Goal: Task Accomplishment & Management: Complete application form

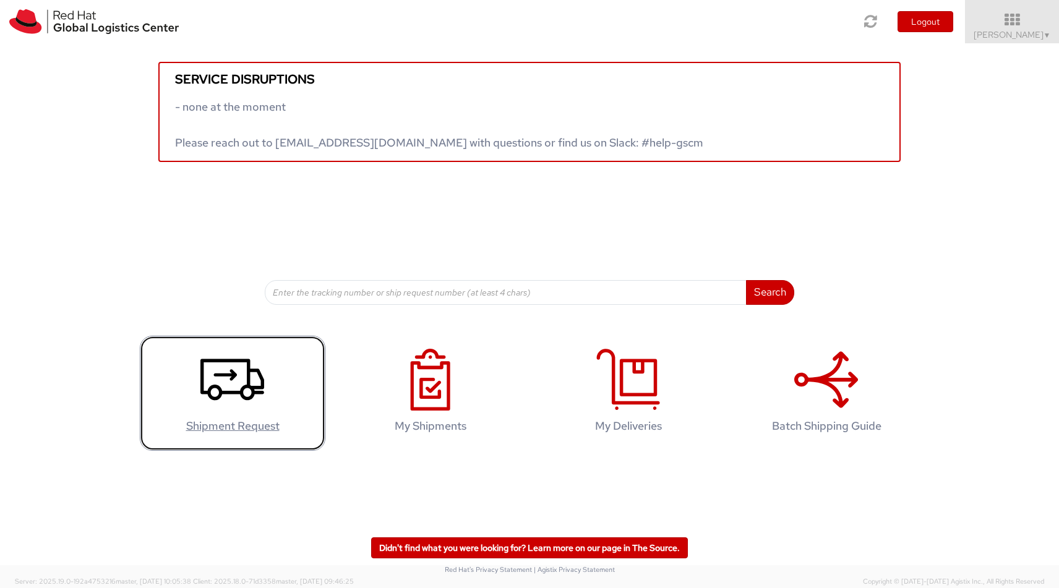
click at [258, 395] on icon at bounding box center [232, 380] width 64 height 62
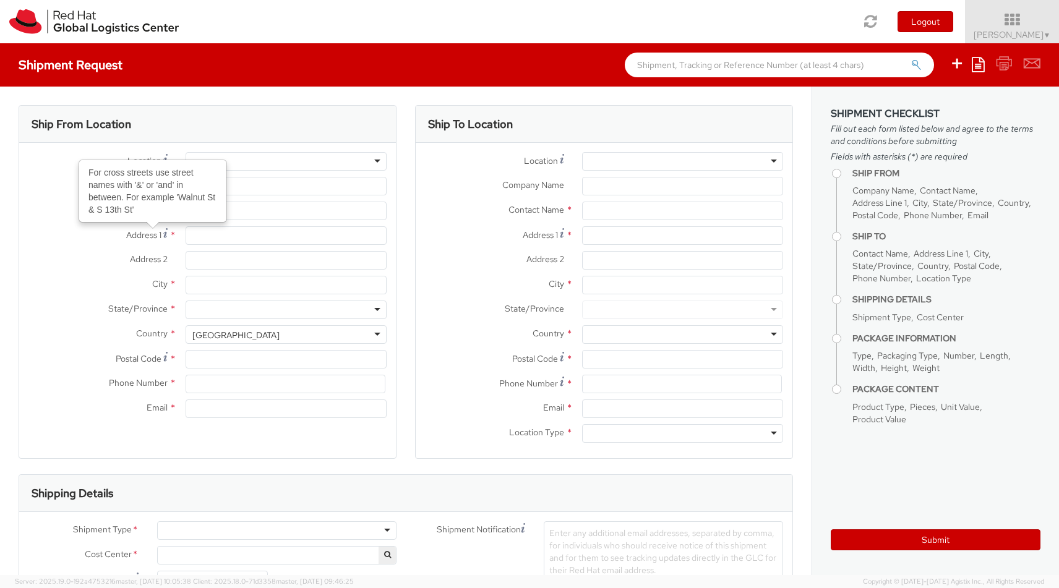
select select "813"
select select
type input "Red Hat, Inc."
type input "[PERSON_NAME]"
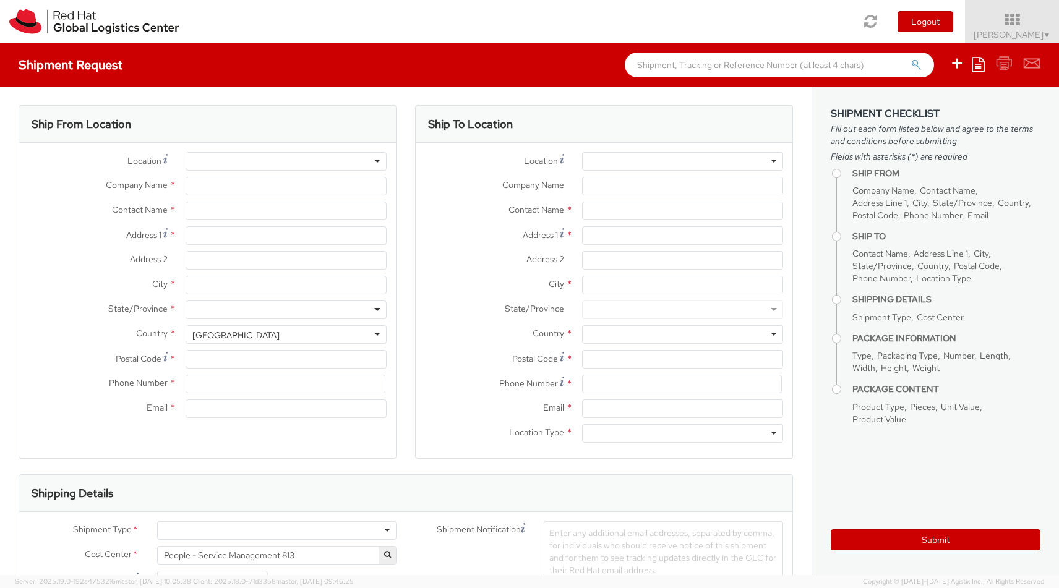
type input "100 East Davie Street"
type input "RALEIGH"
type input "27601"
type input "19197544211"
type input "dwhalley@redhat.com"
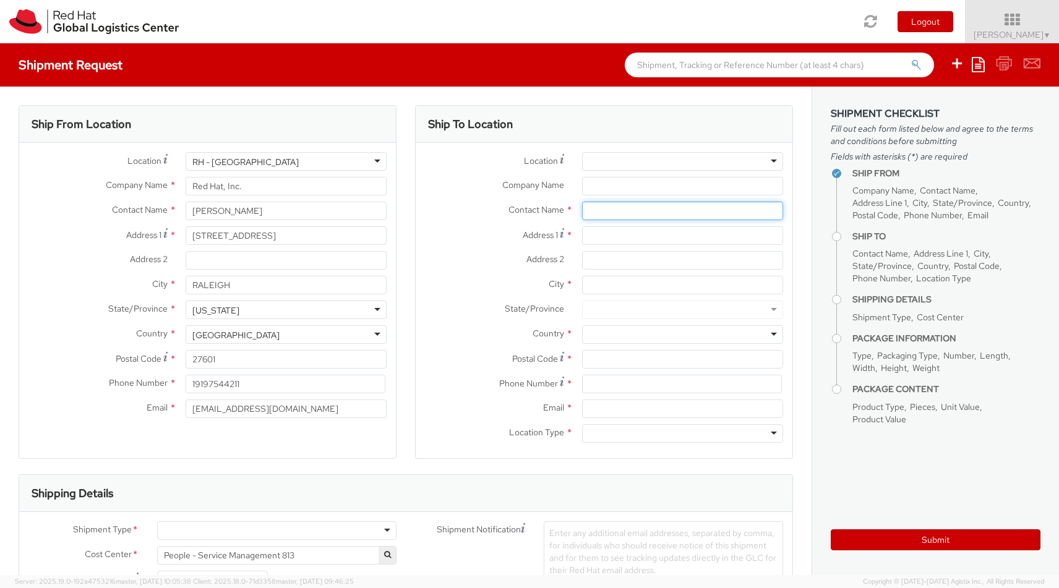
click at [590, 213] on input "text" at bounding box center [682, 211] width 201 height 19
type input "Morgan Whalley"
click at [596, 239] on input "Address 1 *" at bounding box center [682, 235] width 201 height 19
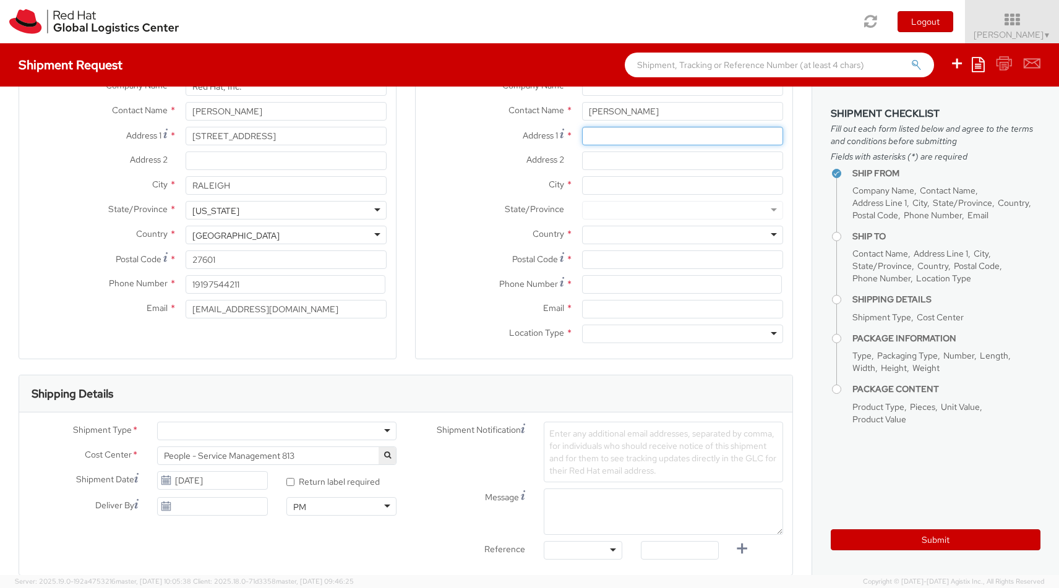
scroll to position [124, 0]
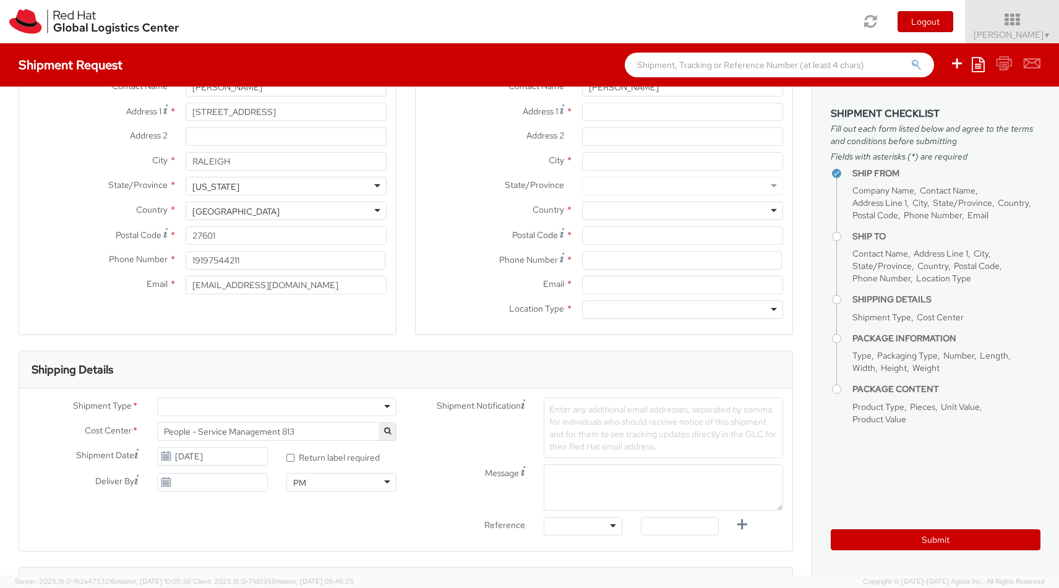
click at [382, 404] on div at bounding box center [276, 407] width 239 height 19
click at [259, 458] on body "annexa Batch Shipping Guide Created with Sketch. calendar Created with Sketch." at bounding box center [529, 294] width 1059 height 588
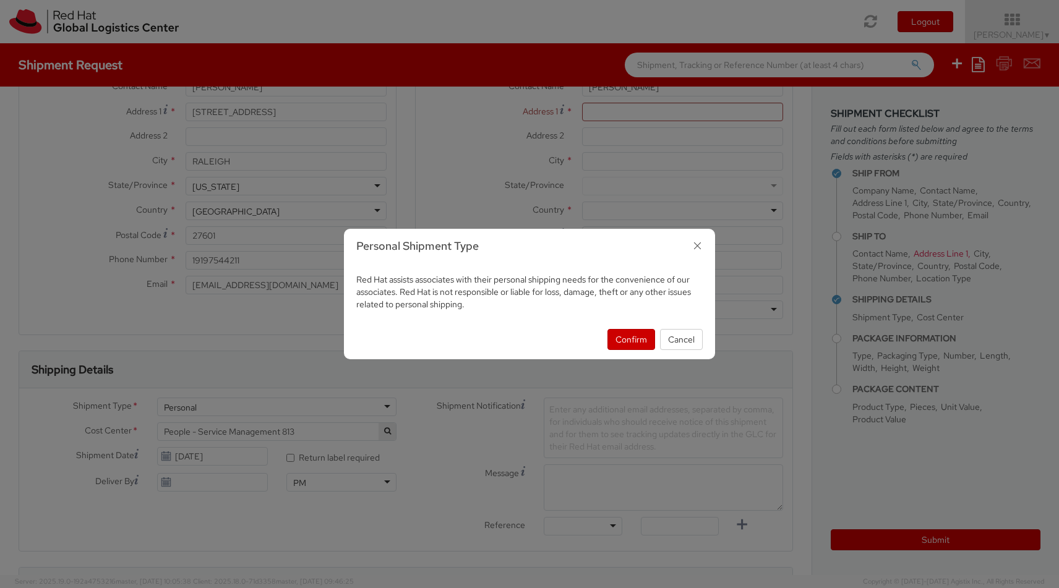
select select "900"
click at [620, 338] on button "Confirm" at bounding box center [631, 339] width 48 height 21
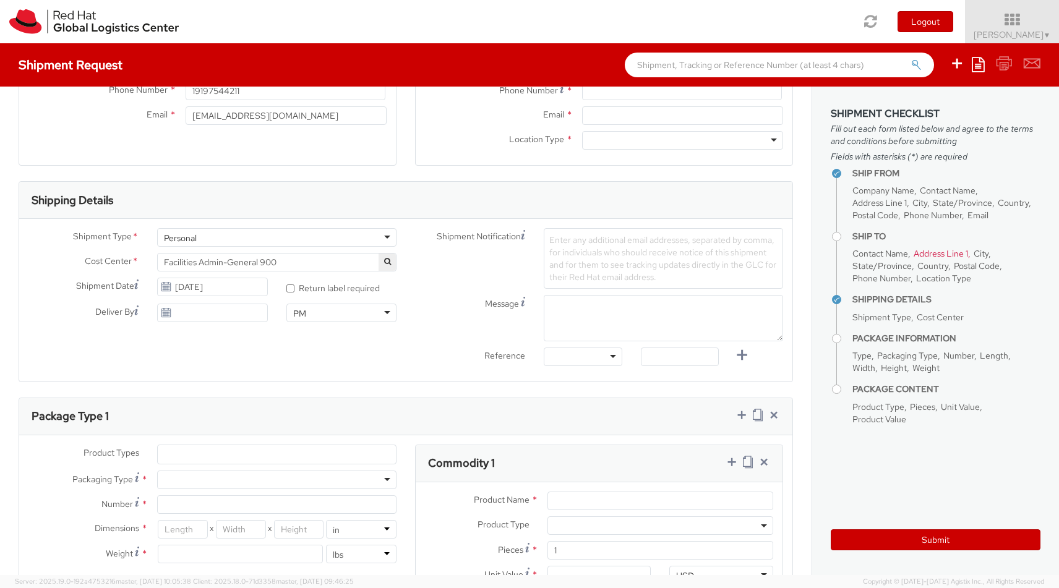
scroll to position [297, 0]
click at [307, 452] on ul at bounding box center [277, 451] width 238 height 19
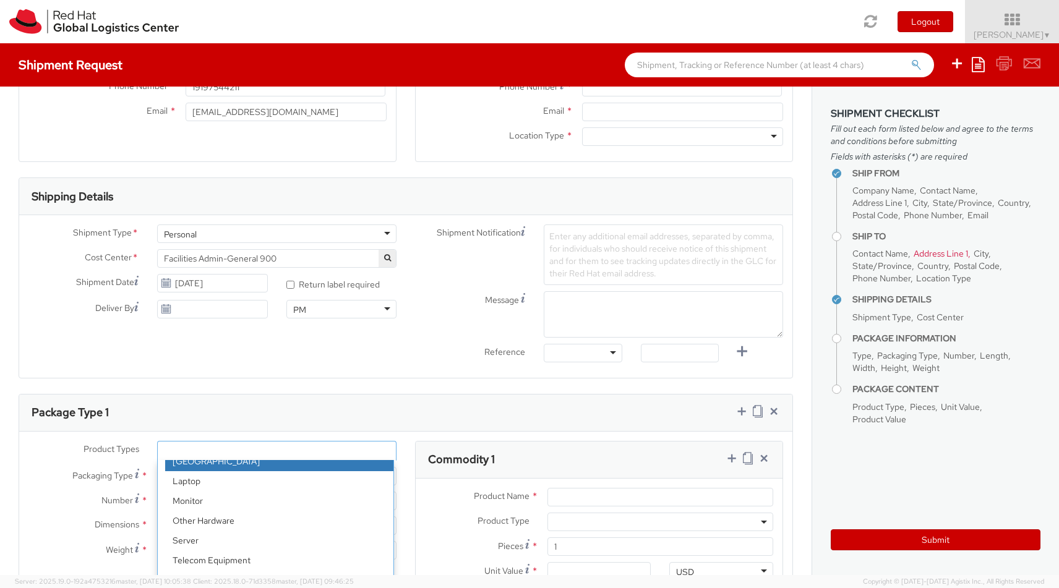
scroll to position [54, 0]
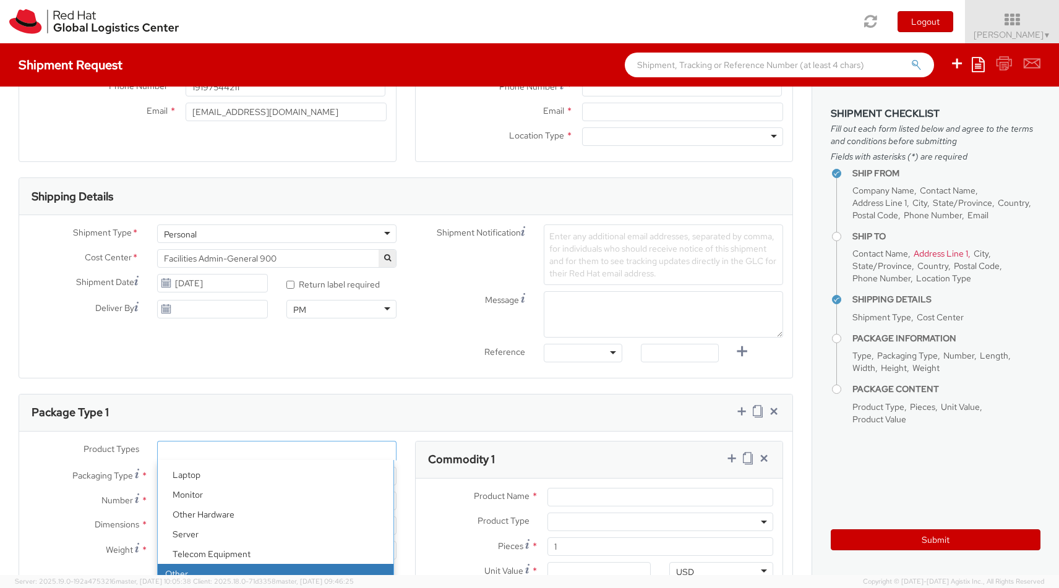
select select "OTHER"
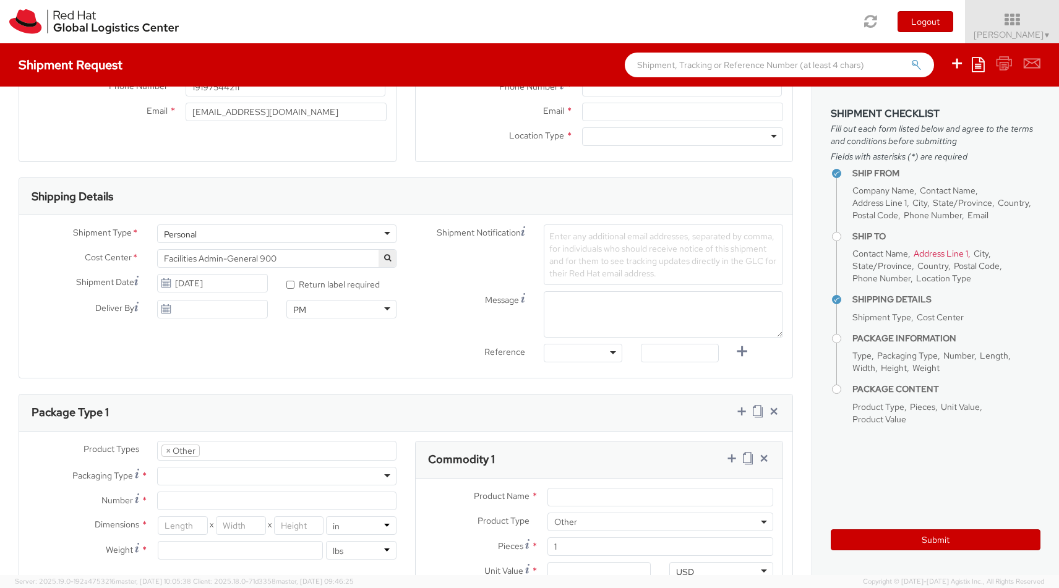
click at [290, 480] on div at bounding box center [276, 476] width 239 height 19
click at [276, 511] on div "Product Types * Documents Docking Station Laptop Monitor Other Hardware Server …" at bounding box center [212, 506] width 386 height 131
click at [266, 501] on input "Number *" at bounding box center [276, 501] width 239 height 19
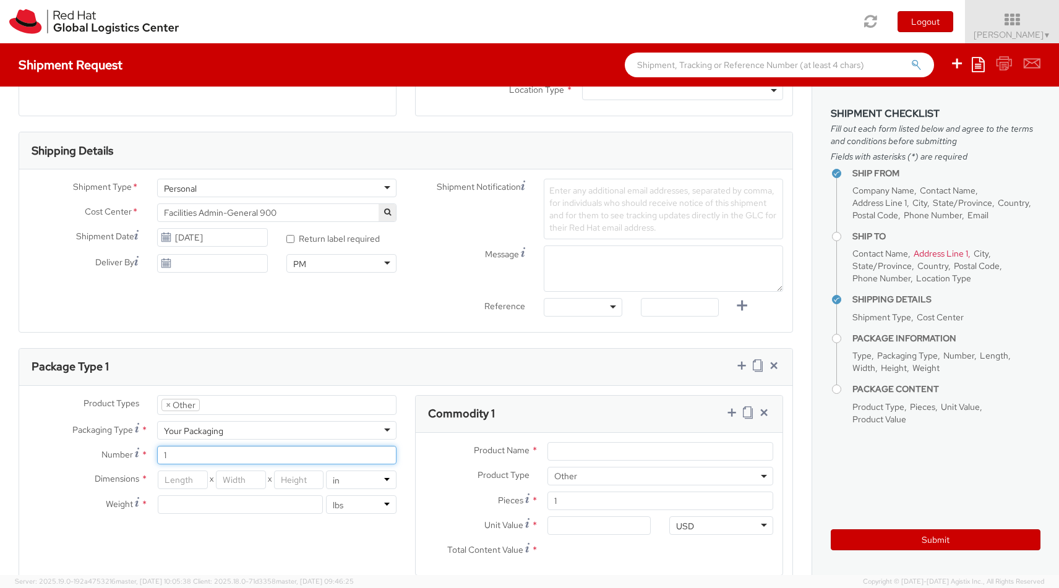
scroll to position [408, 0]
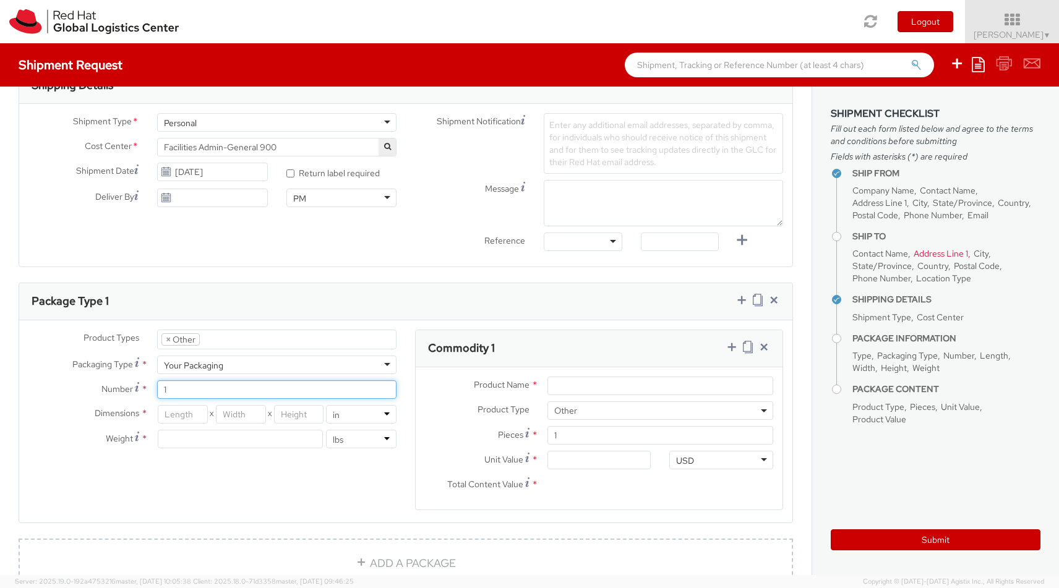
type input "1"
click at [288, 439] on input "number" at bounding box center [240, 439] width 165 height 19
type input "5"
click at [181, 417] on input "number" at bounding box center [182, 414] width 49 height 19
type input "15"
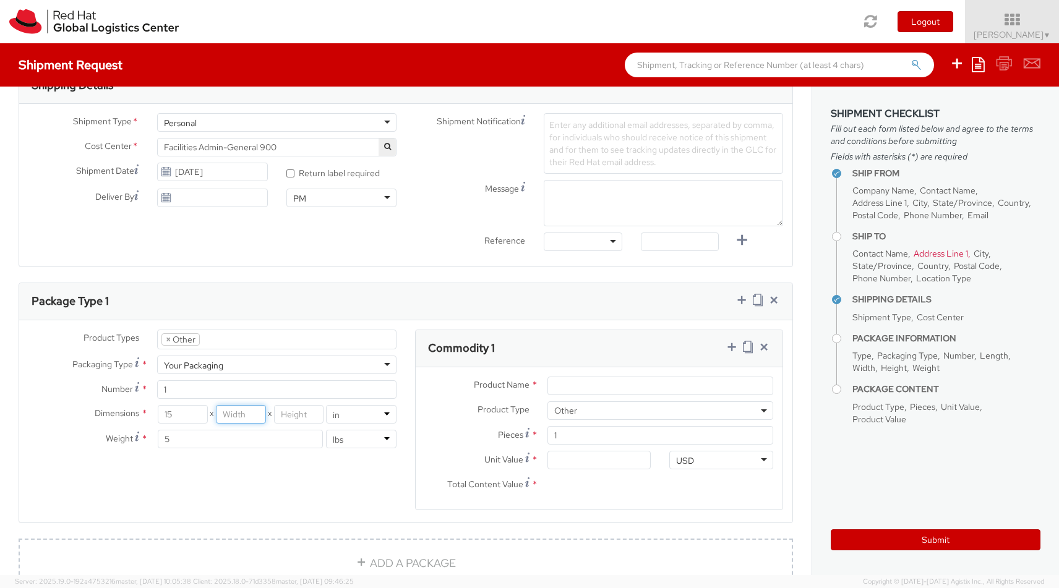
click at [239, 417] on input "number" at bounding box center [240, 414] width 49 height 19
type input "12"
click at [294, 417] on input "number" at bounding box center [298, 414] width 49 height 19
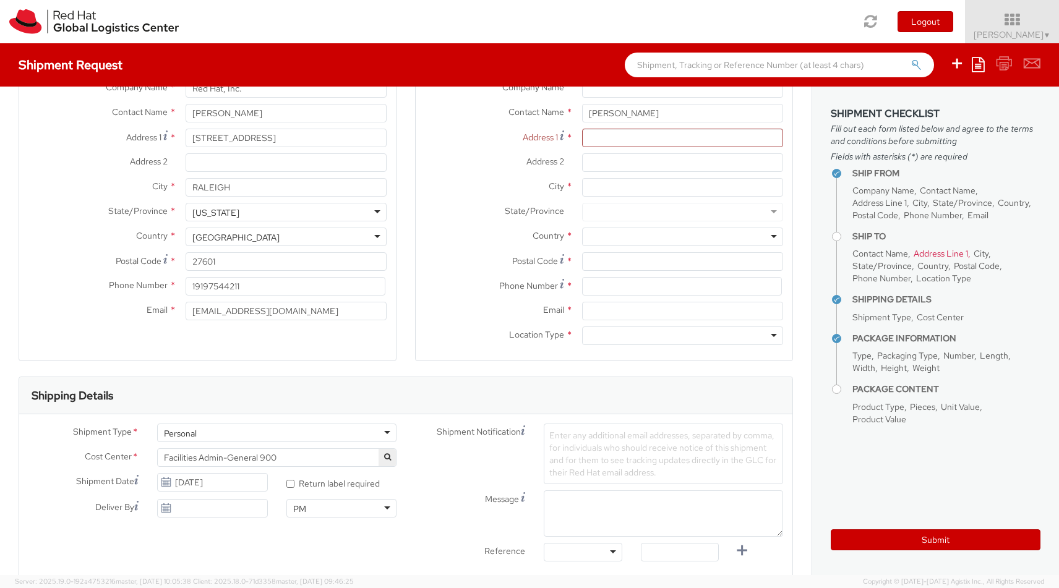
scroll to position [62, 0]
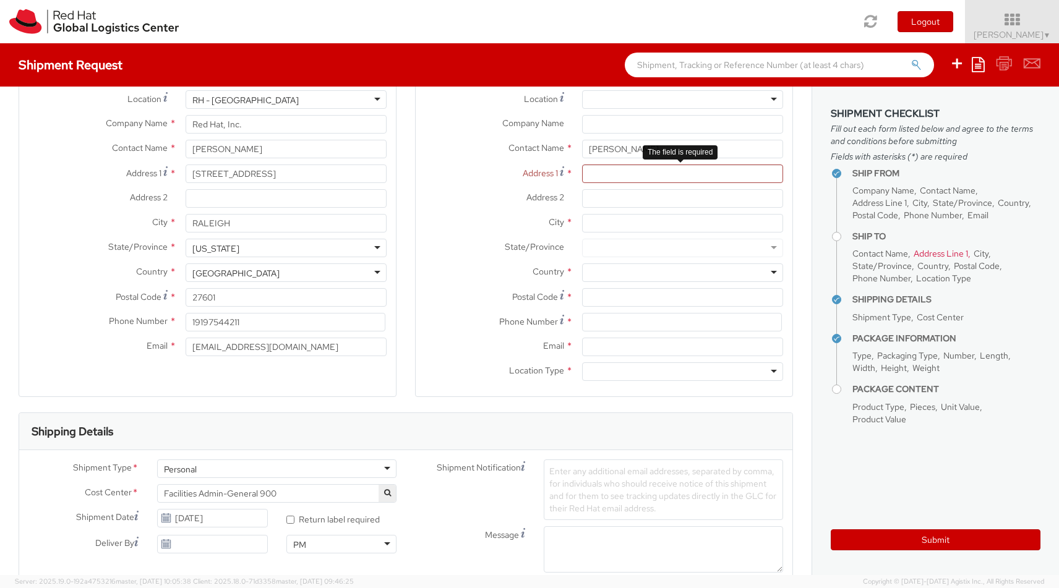
type input "10"
click at [605, 173] on input "Address 1 *" at bounding box center [682, 173] width 201 height 19
type input "77 Caraway Lane"
click at [595, 224] on input "City *" at bounding box center [682, 223] width 201 height 19
type input "Spencerport"
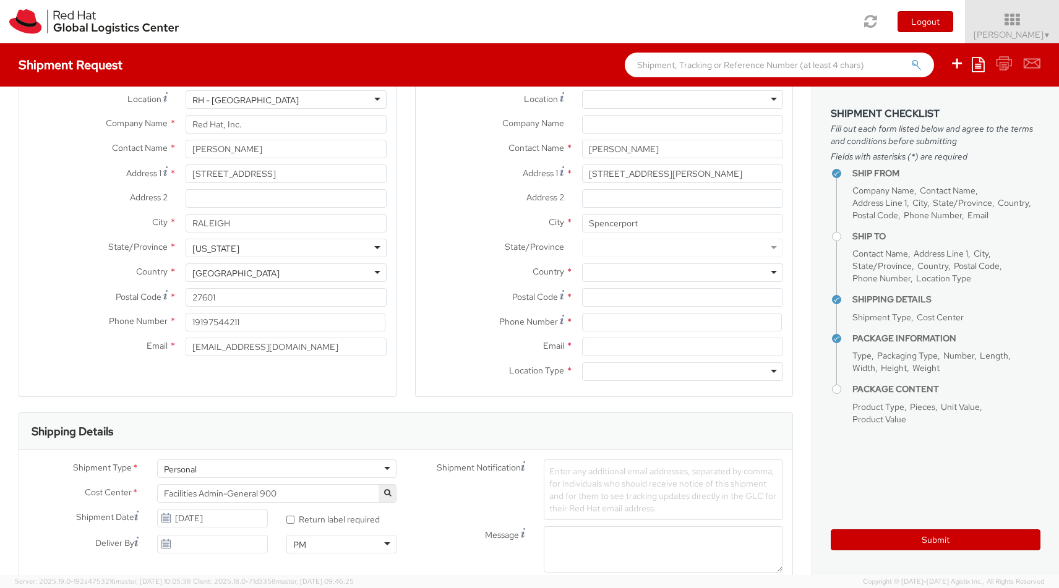
click at [644, 268] on div at bounding box center [682, 272] width 201 height 19
type input "un"
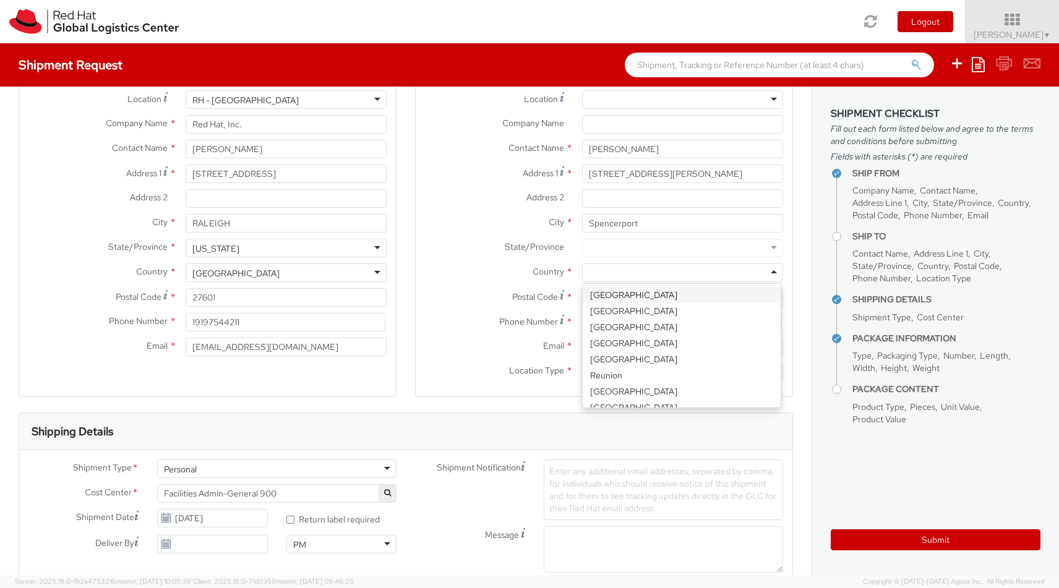
click at [651, 297] on div "Location * RH - Amsterdam - MSO RH - Amsterdam Data Center RH - Ashburn Data Ce…" at bounding box center [604, 238] width 377 height 297
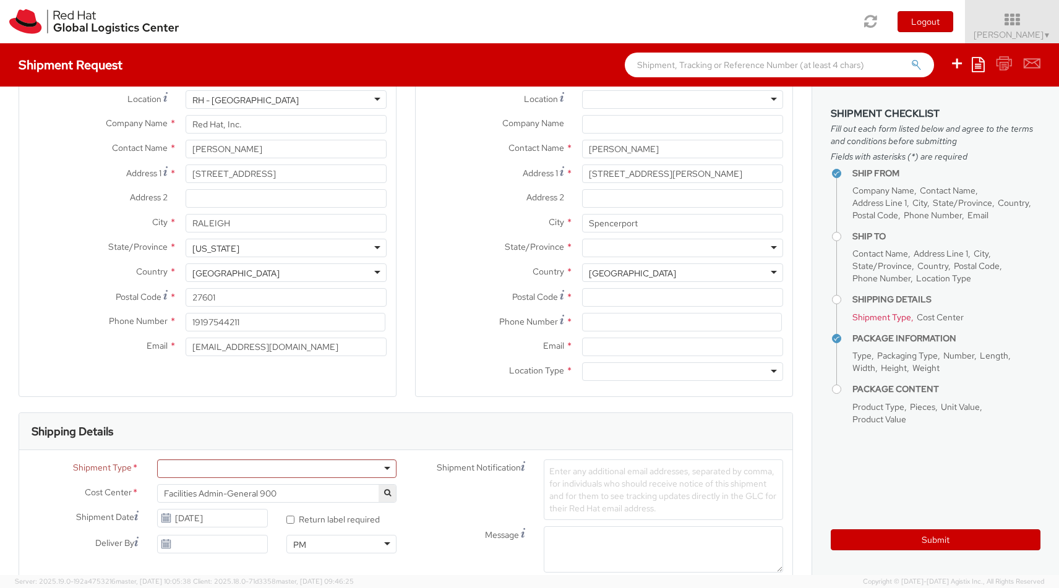
click at [650, 245] on div at bounding box center [682, 248] width 201 height 19
click at [640, 372] on div "Location * RH - Amsterdam - MSO RH - Amsterdam Data Center RH - Ashburn Data Ce…" at bounding box center [604, 238] width 377 height 297
click at [616, 298] on input "Postal Code *" at bounding box center [682, 297] width 201 height 19
click at [618, 322] on input at bounding box center [682, 322] width 200 height 19
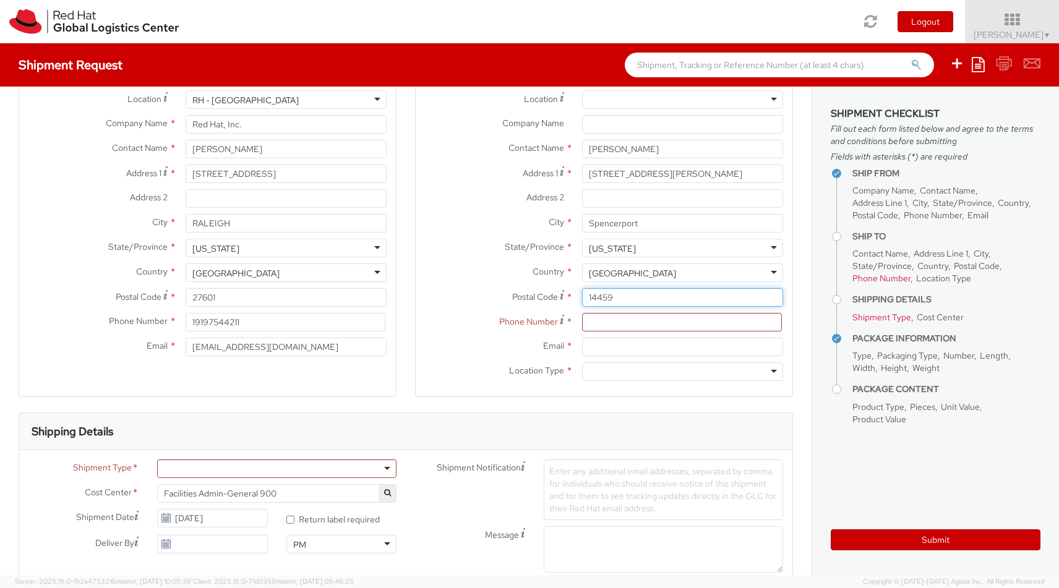
click at [593, 299] on input "14459" at bounding box center [682, 297] width 201 height 19
click at [597, 299] on input "14459" at bounding box center [682, 297] width 201 height 19
type input "14559"
click at [600, 328] on input at bounding box center [682, 322] width 200 height 19
type input "5854151368"
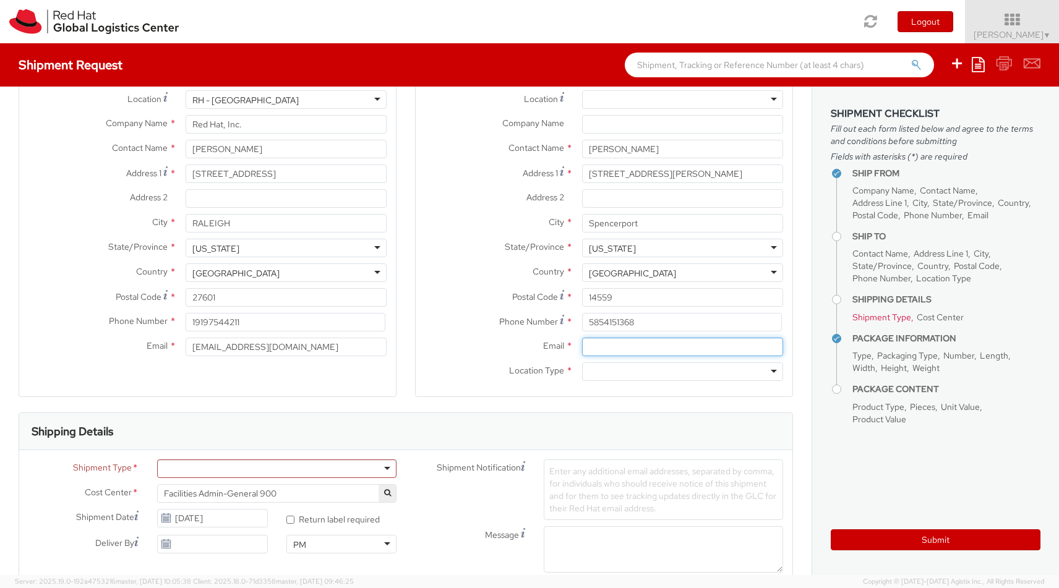
click at [615, 349] on input "Email *" at bounding box center [682, 347] width 201 height 19
type input "dwhalley@redhat.com"
click at [617, 369] on div at bounding box center [682, 371] width 201 height 19
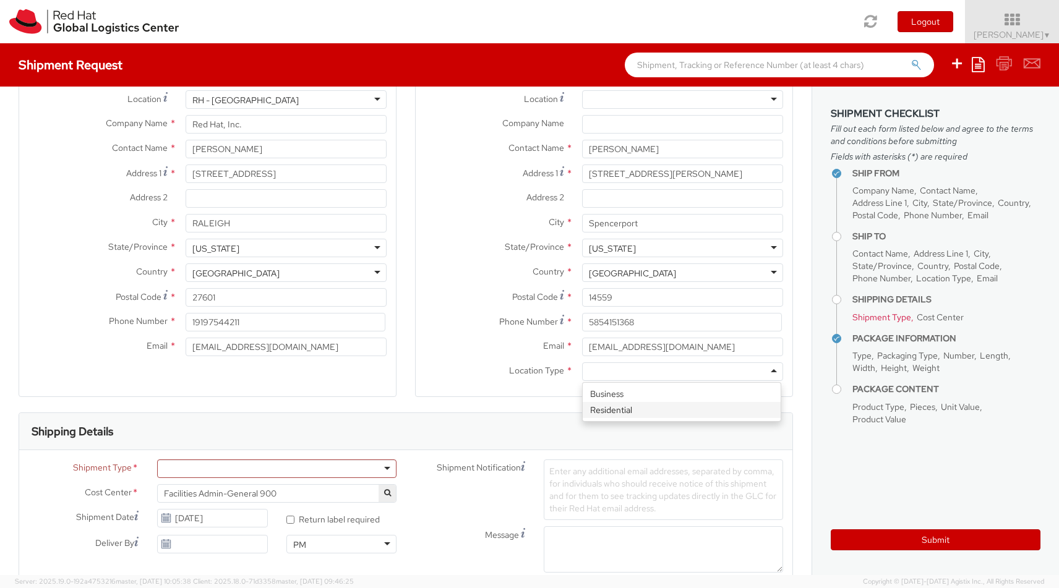
click at [617, 408] on div "Ship To Location Location * RH - Amsterdam - MSO RH - Amsterdam Data Center RH …" at bounding box center [604, 227] width 378 height 369
click at [383, 467] on div at bounding box center [276, 468] width 239 height 19
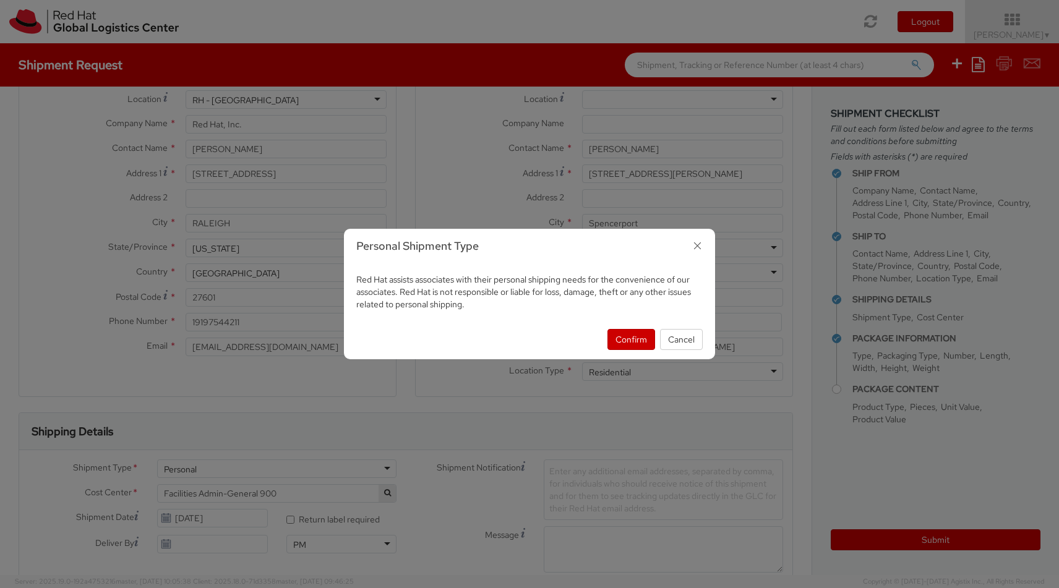
click at [318, 520] on body "annexa Batch Shipping Guide Created with Sketch. calendar Created with Sketch." at bounding box center [529, 294] width 1059 height 588
click at [620, 343] on button "Confirm" at bounding box center [631, 339] width 48 height 21
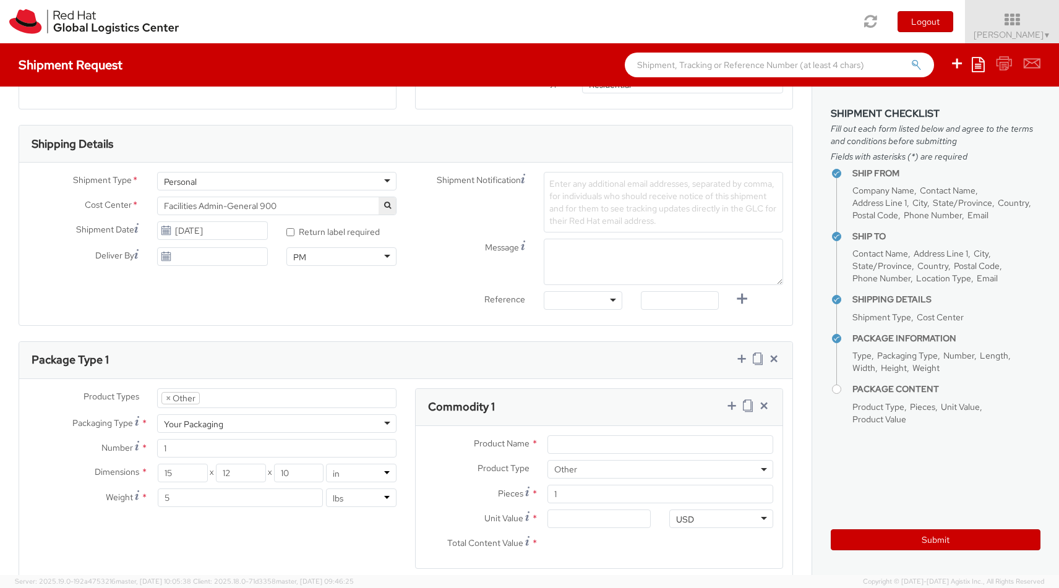
scroll to position [359, 0]
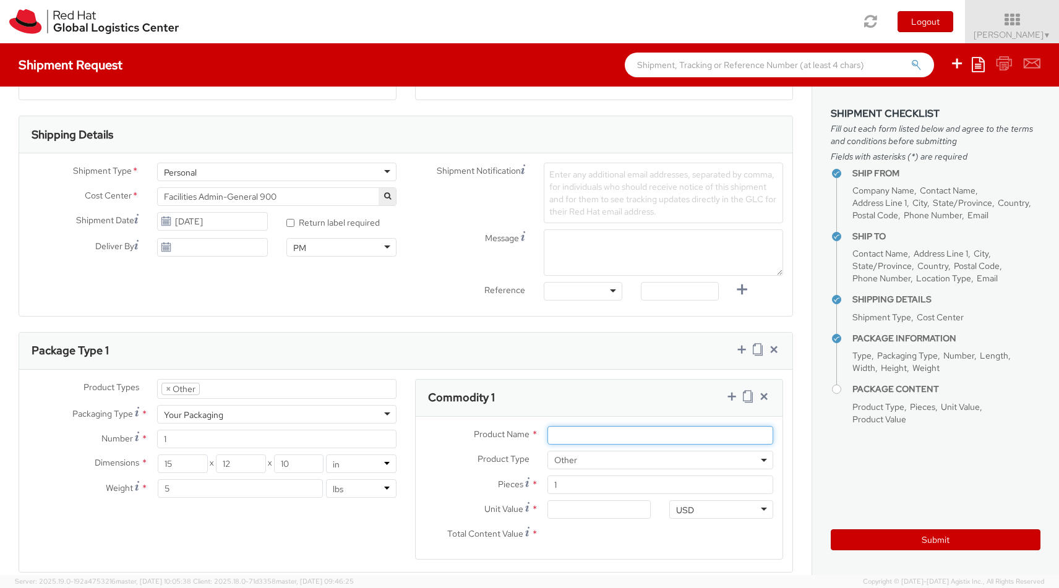
click at [575, 438] on input "Product Name *" at bounding box center [660, 435] width 226 height 19
type input "Toys"
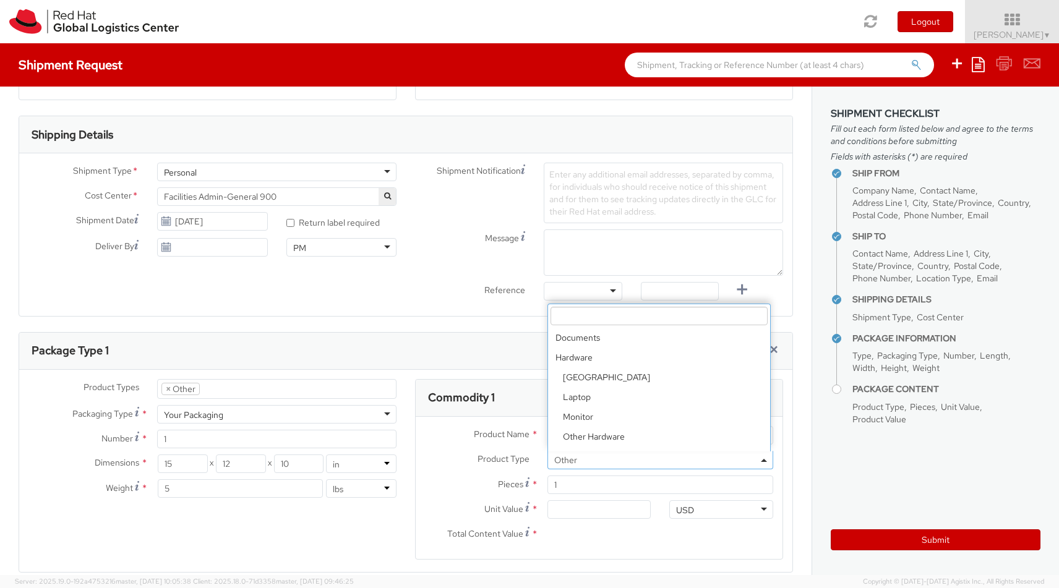
click at [594, 464] on span "Other" at bounding box center [660, 459] width 212 height 11
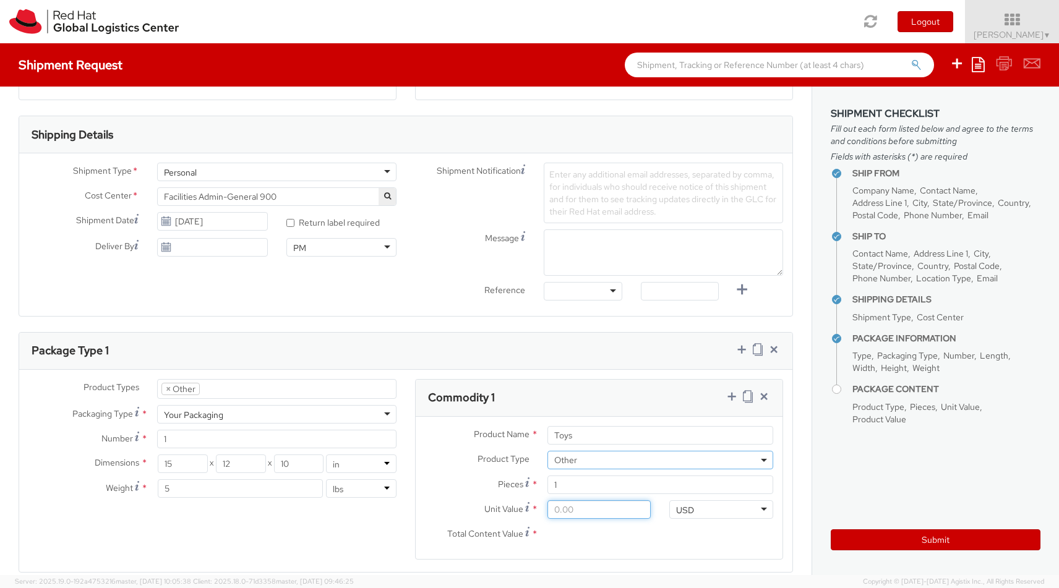
click at [582, 510] on input "Unit Value *" at bounding box center [599, 509] width 104 height 19
type input "1.00"
type input "10.00"
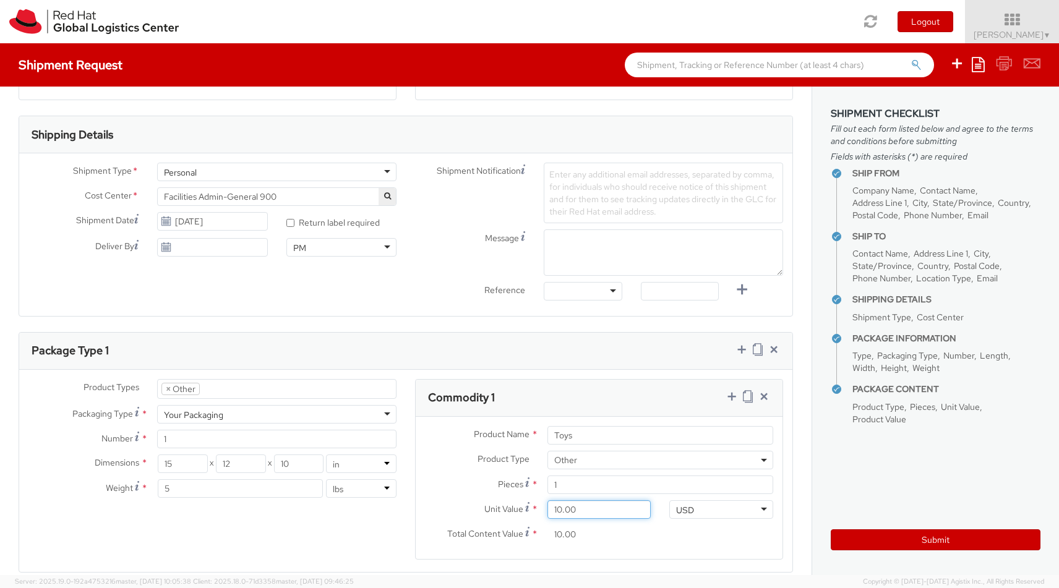
type input "100.00"
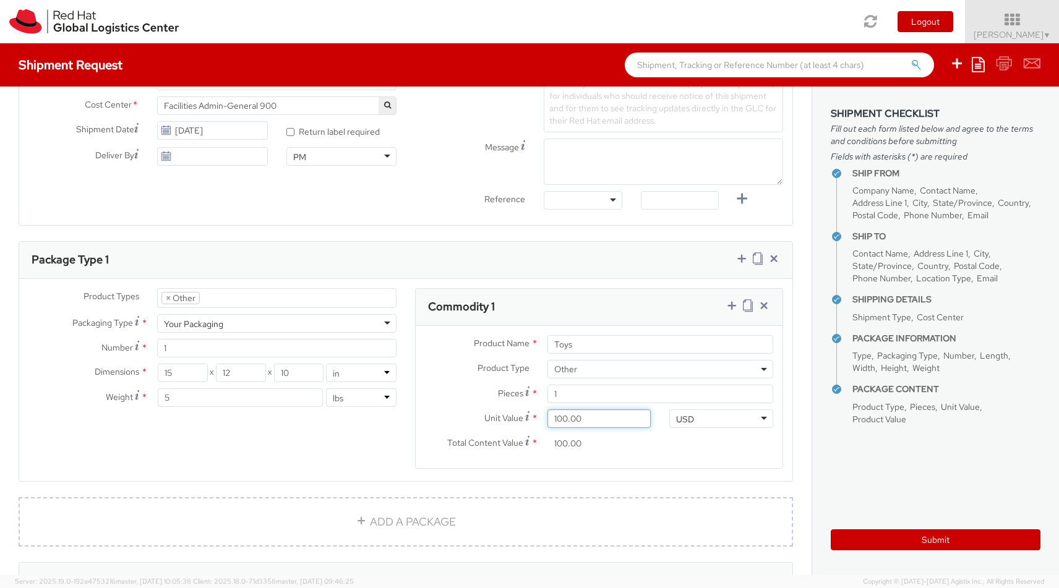
scroll to position [519, 0]
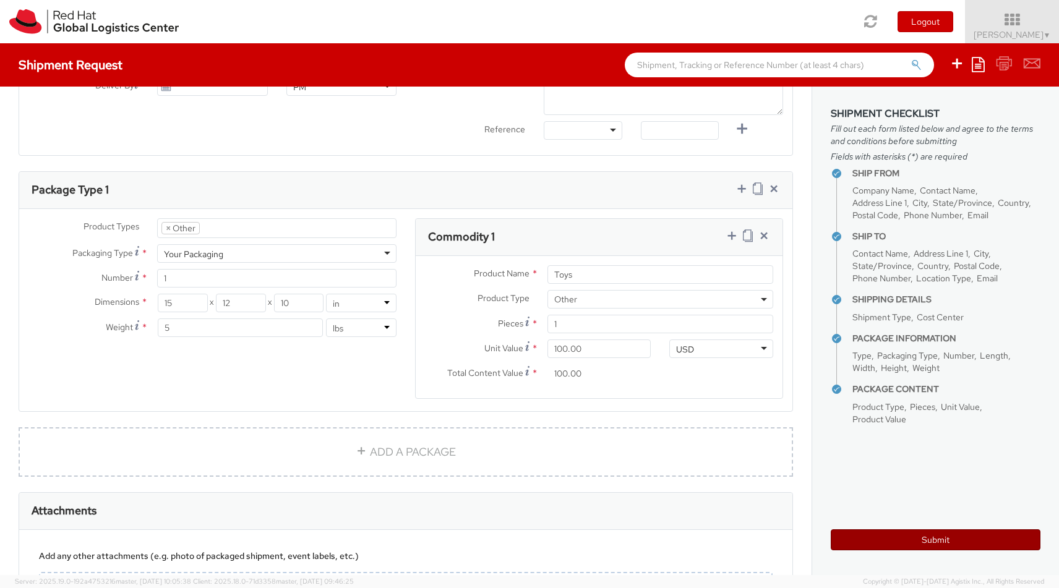
click at [917, 538] on button "Submit" at bounding box center [935, 539] width 210 height 21
type input "Morgan Whalley"
